Goal: Task Accomplishment & Management: Use online tool/utility

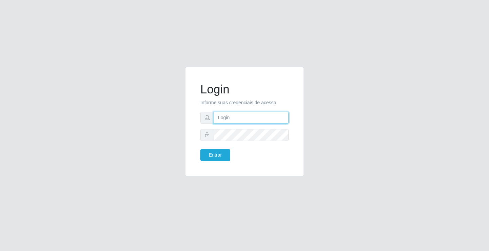
click at [259, 117] on input "text" at bounding box center [250, 118] width 75 height 12
type input "zivaneide@ideal"
click at [200, 149] on button "Entrar" at bounding box center [215, 155] width 30 height 12
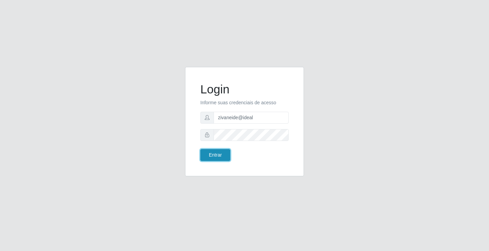
click at [218, 154] on button "Entrar" at bounding box center [215, 155] width 30 height 12
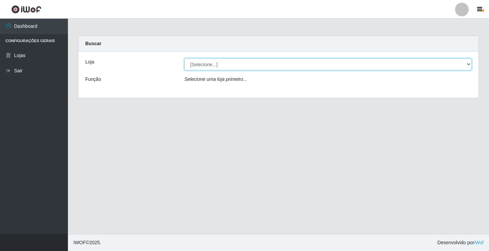
drag, startPoint x: 249, startPoint y: 64, endPoint x: 244, endPoint y: 70, distance: 7.5
click at [249, 64] on select "[Selecione...] Ideal - Conceição" at bounding box center [327, 64] width 287 height 12
select select "231"
click at [184, 58] on select "[Selecione...] Ideal - Conceição" at bounding box center [327, 64] width 287 height 12
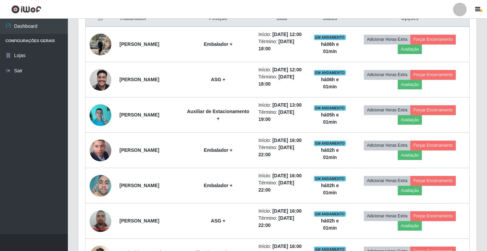
scroll to position [271, 0]
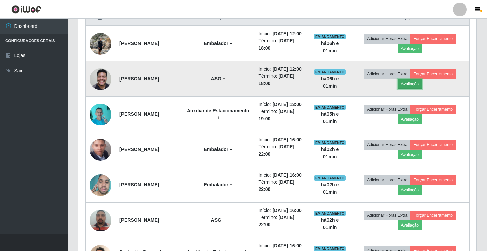
click at [409, 89] on button "Avaliação" at bounding box center [410, 83] width 24 height 9
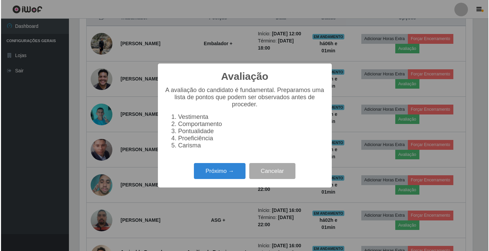
scroll to position [141, 395]
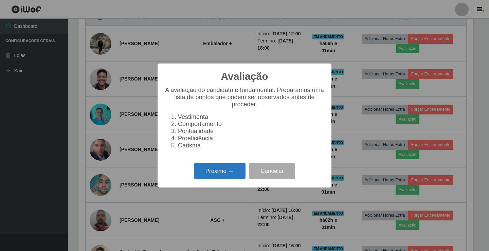
click at [219, 179] on button "Próximo →" at bounding box center [220, 171] width 52 height 16
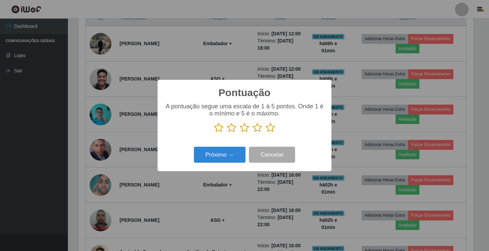
scroll to position [339104, 338850]
click at [272, 126] on icon at bounding box center [269, 127] width 9 height 10
click at [265, 133] on input "radio" at bounding box center [265, 133] width 0 height 0
click at [237, 150] on button "Próximo →" at bounding box center [220, 155] width 52 height 16
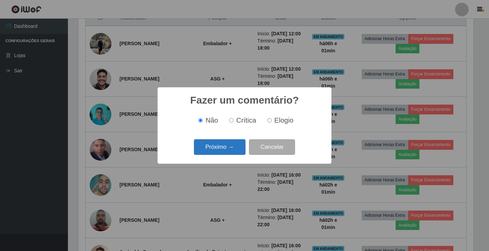
click at [234, 148] on button "Próximo →" at bounding box center [220, 147] width 52 height 16
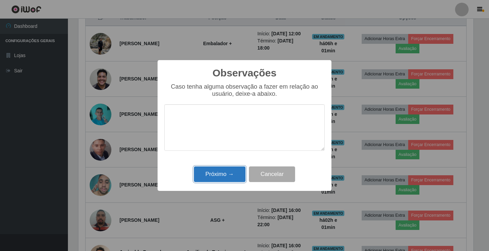
click at [236, 174] on button "Próximo →" at bounding box center [220, 174] width 52 height 16
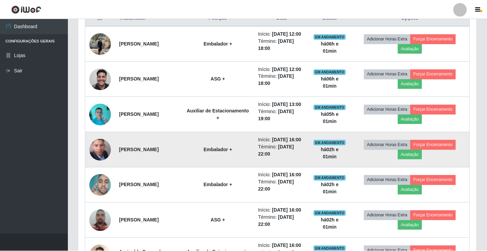
scroll to position [141, 398]
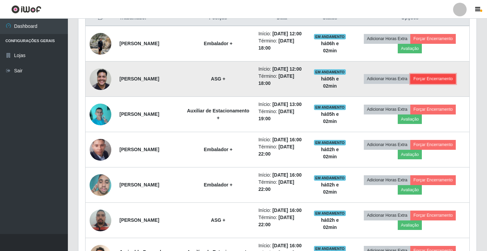
click at [432, 83] on button "Forçar Encerramento" at bounding box center [432, 78] width 45 height 9
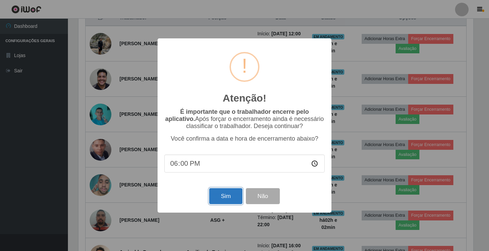
click at [221, 195] on button "Sim" at bounding box center [225, 196] width 33 height 16
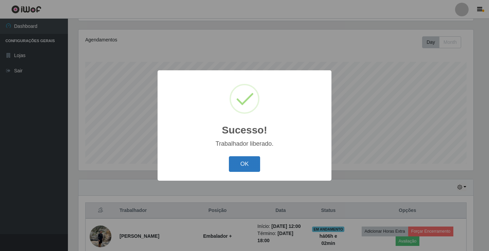
click at [250, 164] on button "OK" at bounding box center [245, 164] width 32 height 16
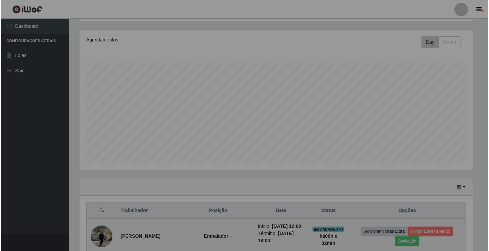
scroll to position [141, 398]
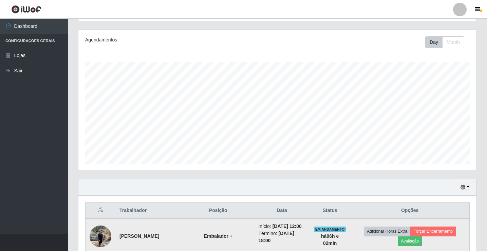
click at [96, 238] on img at bounding box center [101, 236] width 22 height 29
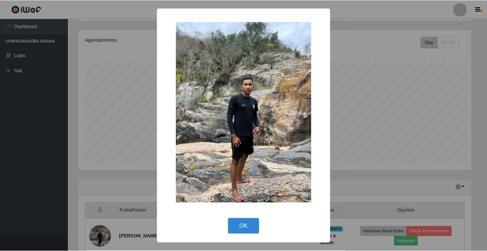
scroll to position [141, 395]
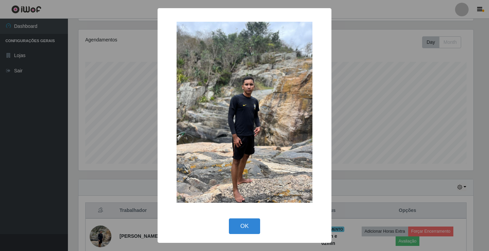
click at [147, 107] on div "× OK Cancel" at bounding box center [244, 125] width 489 height 251
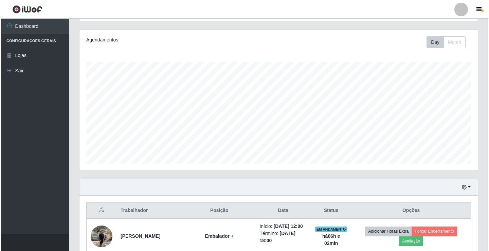
scroll to position [181, 0]
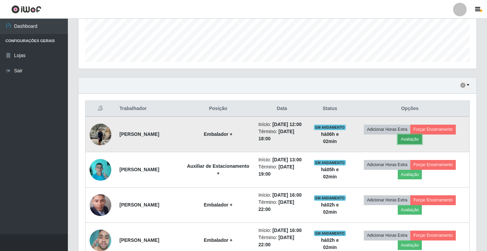
click at [415, 139] on button "Avaliação" at bounding box center [410, 138] width 24 height 9
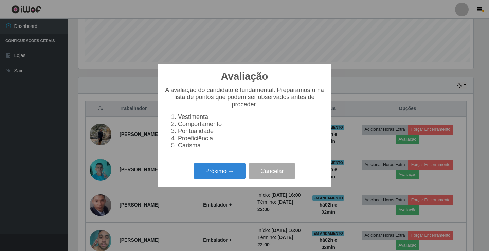
scroll to position [141, 395]
click at [232, 179] on button "Próximo →" at bounding box center [220, 171] width 52 height 16
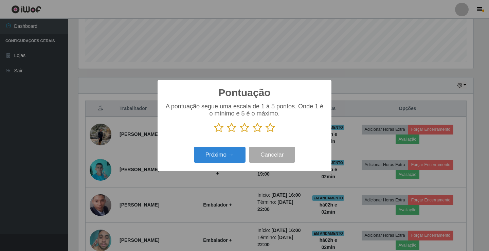
click at [271, 130] on icon at bounding box center [269, 127] width 9 height 10
click at [265, 133] on input "radio" at bounding box center [265, 133] width 0 height 0
click at [230, 158] on button "Próximo →" at bounding box center [220, 155] width 52 height 16
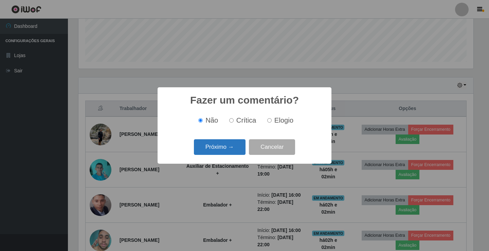
click at [231, 151] on button "Próximo →" at bounding box center [220, 147] width 52 height 16
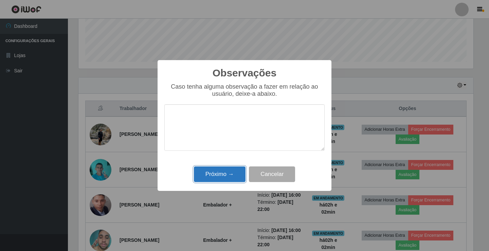
click at [224, 168] on button "Próximo →" at bounding box center [220, 174] width 52 height 16
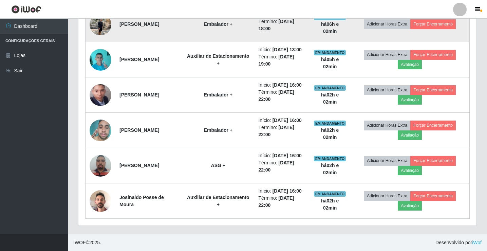
scroll to position [0, 0]
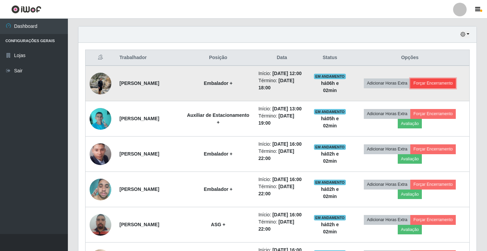
click at [439, 87] on button "Forçar Encerramento" at bounding box center [432, 82] width 45 height 9
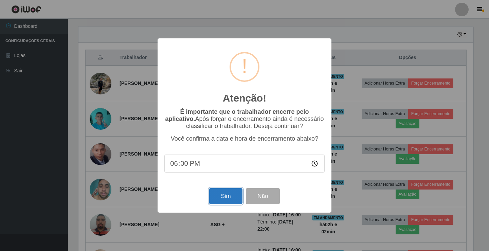
click at [230, 197] on button "Sim" at bounding box center [225, 196] width 33 height 16
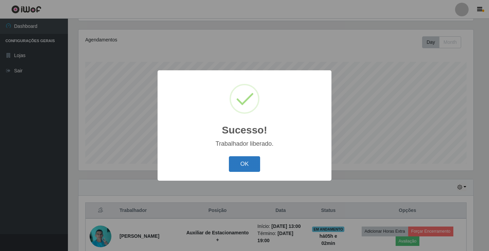
click at [243, 161] on button "OK" at bounding box center [245, 164] width 32 height 16
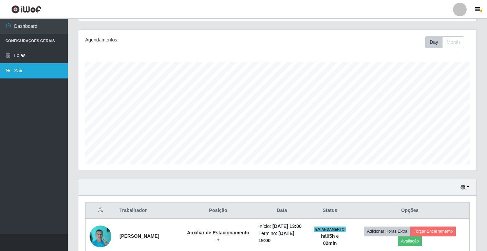
click at [19, 69] on link "Sair" at bounding box center [34, 70] width 68 height 15
